Goal: Answer question/provide support

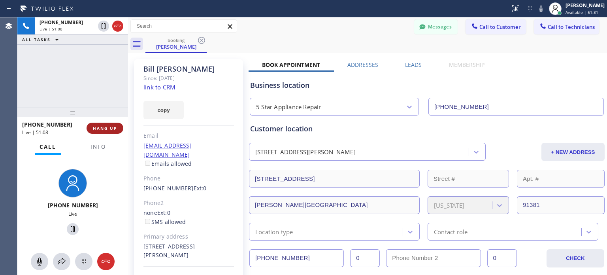
click at [108, 126] on span "HANG UP" at bounding box center [105, 128] width 24 height 6
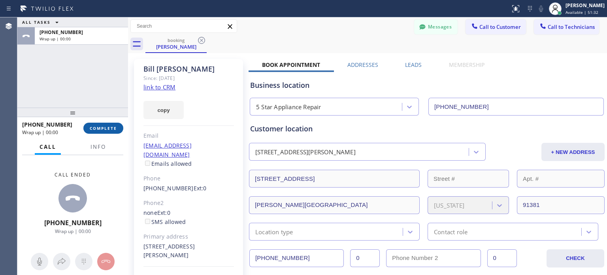
drag, startPoint x: 109, startPoint y: 128, endPoint x: 111, endPoint y: 123, distance: 5.4
click at [109, 129] on span "COMPLETE" at bounding box center [103, 128] width 27 height 6
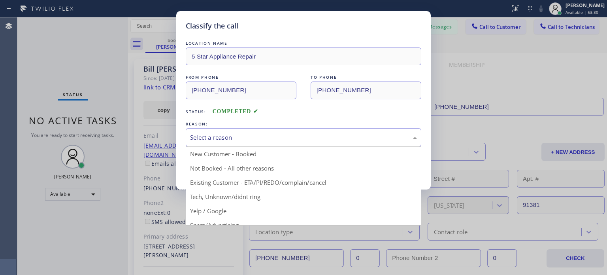
click at [235, 137] on div "Select a reason" at bounding box center [303, 137] width 227 height 9
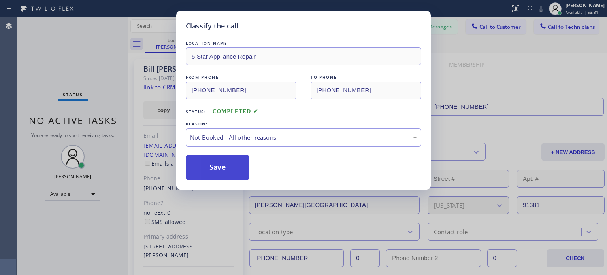
click at [234, 166] on button "Save" at bounding box center [218, 166] width 64 height 25
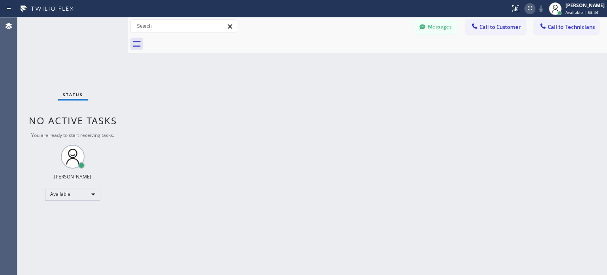
click at [525, 11] on icon at bounding box center [529, 8] width 9 height 9
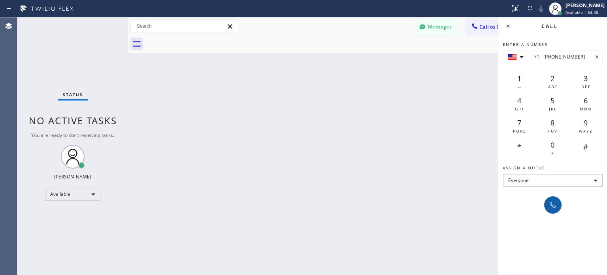
type input "+1 [PHONE_NUMBER]"
click at [548, 203] on icon at bounding box center [552, 204] width 9 height 9
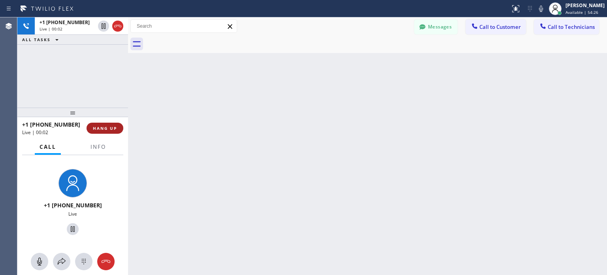
click at [107, 127] on span "HANG UP" at bounding box center [105, 128] width 24 height 6
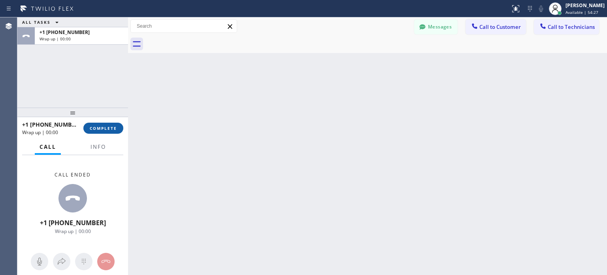
click at [107, 128] on span "COMPLETE" at bounding box center [103, 128] width 27 height 6
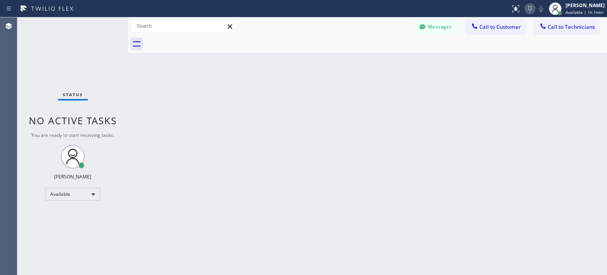
click at [528, 9] on icon at bounding box center [530, 9] width 4 height 6
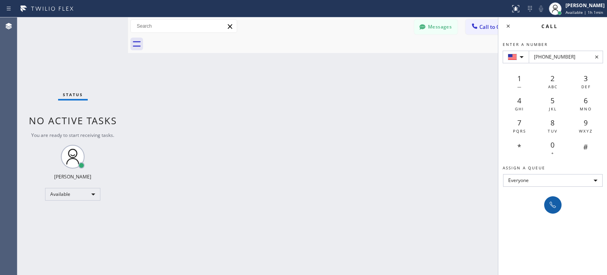
type input "[PHONE_NUMBER]"
click at [550, 204] on icon at bounding box center [553, 204] width 6 height 6
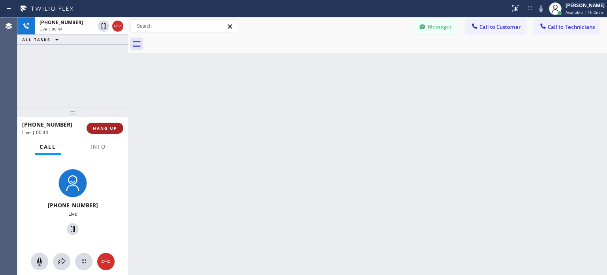
click at [101, 125] on span "HANG UP" at bounding box center [105, 128] width 24 height 6
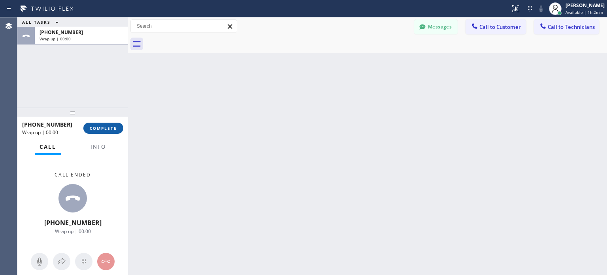
click at [103, 127] on span "COMPLETE" at bounding box center [103, 128] width 27 height 6
